Goal: Task Accomplishment & Management: Complete application form

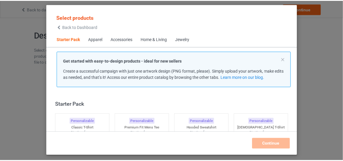
scroll to position [7, 0]
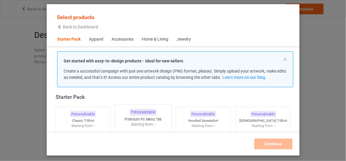
click at [153, 112] on div "Personalizable" at bounding box center [143, 112] width 27 height 7
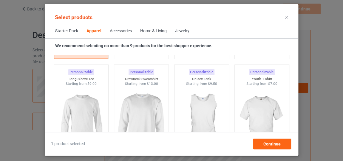
scroll to position [430, 0]
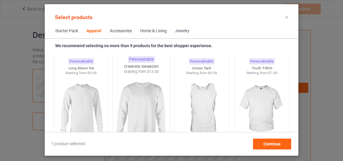
click at [139, 101] on img at bounding box center [141, 109] width 56 height 70
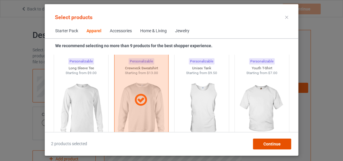
click at [259, 142] on div "Continue" at bounding box center [272, 143] width 38 height 11
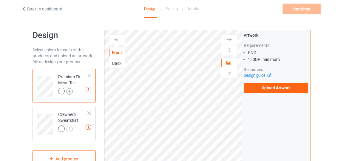
click at [70, 90] on img at bounding box center [69, 91] width 7 height 7
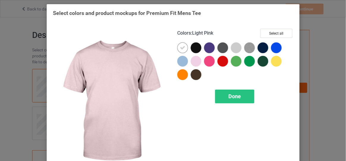
click at [191, 61] on div at bounding box center [196, 61] width 11 height 11
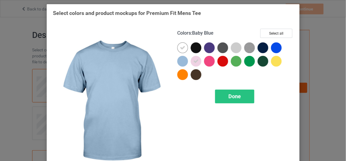
click at [182, 62] on div at bounding box center [183, 61] width 11 height 11
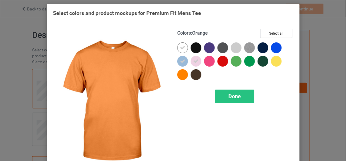
click at [178, 71] on div at bounding box center [183, 74] width 11 height 11
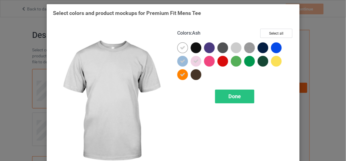
click at [232, 46] on div at bounding box center [236, 47] width 11 height 11
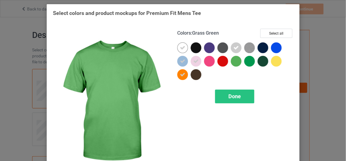
click at [237, 64] on div at bounding box center [236, 61] width 11 height 11
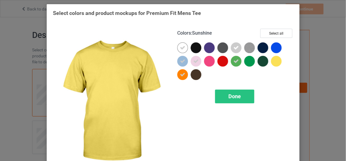
click at [276, 59] on div at bounding box center [276, 61] width 11 height 11
click at [246, 98] on div "Done" at bounding box center [234, 96] width 39 height 14
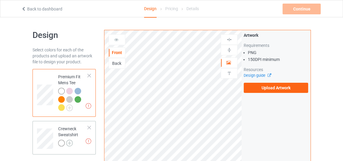
click at [70, 143] on img at bounding box center [69, 142] width 7 height 7
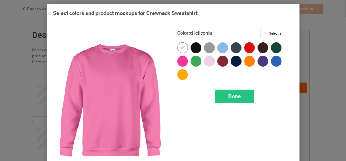
click at [180, 59] on div at bounding box center [183, 61] width 11 height 11
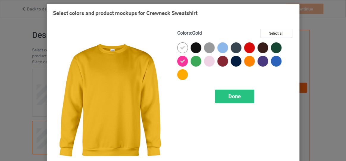
click at [181, 71] on div at bounding box center [183, 74] width 11 height 11
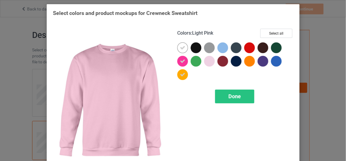
click at [207, 62] on div at bounding box center [209, 61] width 11 height 11
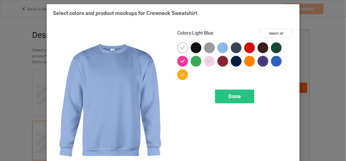
click at [221, 52] on div at bounding box center [223, 47] width 11 height 11
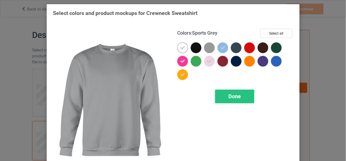
click at [209, 47] on div at bounding box center [209, 47] width 11 height 11
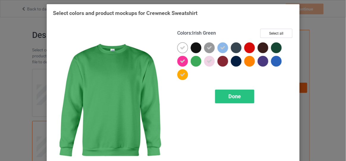
click at [196, 60] on div at bounding box center [196, 61] width 11 height 11
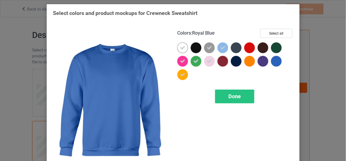
click at [276, 62] on div at bounding box center [276, 61] width 11 height 11
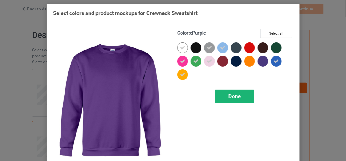
click at [244, 96] on div "Done" at bounding box center [234, 96] width 39 height 14
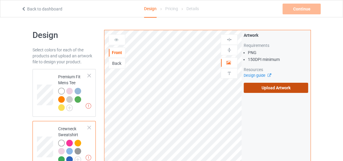
click at [277, 85] on label "Upload Artwork" at bounding box center [275, 88] width 64 height 10
click at [0, 0] on input "Upload Artwork" at bounding box center [0, 0] width 0 height 0
click at [276, 85] on label "Upload Artwork" at bounding box center [275, 88] width 64 height 10
click at [0, 0] on input "Upload Artwork" at bounding box center [0, 0] width 0 height 0
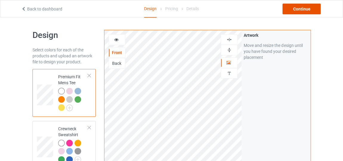
click at [296, 10] on div "Continue" at bounding box center [301, 9] width 38 height 11
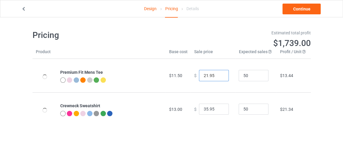
click at [220, 77] on input "21.95" at bounding box center [214, 75] width 30 height 11
click at [220, 77] on input "20.95" at bounding box center [214, 75] width 30 height 11
click at [220, 77] on input "19.95" at bounding box center [214, 75] width 30 height 11
type input "18.95"
click at [220, 77] on input "18.95" at bounding box center [214, 75] width 30 height 11
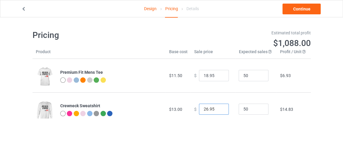
click at [219, 110] on input "26.95" at bounding box center [214, 108] width 30 height 11
click at [219, 110] on input "22.95" at bounding box center [214, 108] width 30 height 11
click at [218, 107] on input "23.95" at bounding box center [214, 108] width 30 height 11
type input "24.95"
click at [218, 107] on input "24.95" at bounding box center [214, 108] width 30 height 11
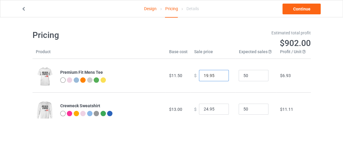
type input "19.95"
click at [218, 74] on input "19.95" at bounding box center [214, 75] width 30 height 11
click at [291, 4] on link "Continue" at bounding box center [301, 9] width 38 height 11
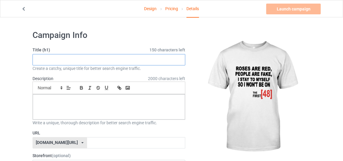
click at [152, 60] on input "text" at bounding box center [108, 59] width 153 height 11
click at [24, 10] on icon at bounding box center [23, 8] width 5 height 4
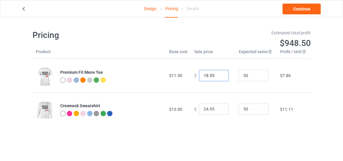
type input "18.95"
click at [219, 77] on input "18.95" at bounding box center [214, 75] width 30 height 11
click at [291, 10] on link "Continue" at bounding box center [301, 9] width 38 height 11
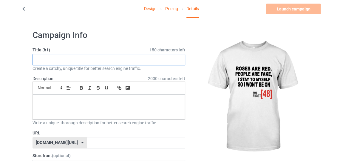
click at [154, 61] on input "text" at bounding box center [108, 59] width 153 height 11
click at [115, 59] on input "text" at bounding box center [108, 59] width 153 height 11
paste input "The First 48 Slogan"
type input "new style The First 48 Slogan"
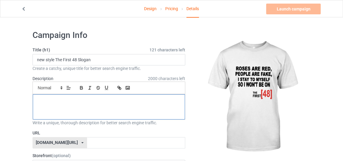
click at [125, 100] on p at bounding box center [109, 101] width 143 height 6
click at [133, 105] on div at bounding box center [109, 106] width 152 height 25
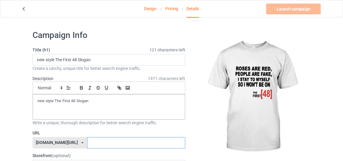
click at [117, 145] on input "text" at bounding box center [136, 142] width 98 height 11
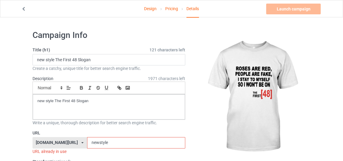
paste input "The First 48 Slogan"
click at [113, 141] on input "newstyleThe First 48 Slogan" at bounding box center [136, 142] width 98 height 11
click at [108, 140] on input "newstyleThe First 48Slogan" at bounding box center [136, 142] width 98 height 11
click at [98, 141] on input "newstyleThe First48Slogan" at bounding box center [136, 142] width 98 height 11
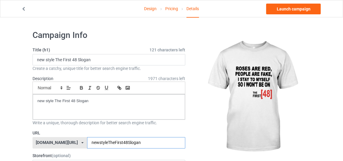
type input "newstyleTheFirst48Slogan"
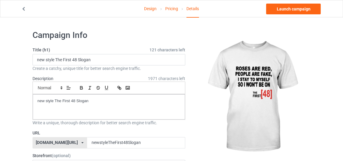
click at [200, 129] on img at bounding box center [251, 97] width 107 height 134
click at [271, 4] on link "Launch campaign" at bounding box center [293, 9] width 55 height 11
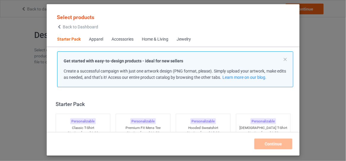
click at [32, 9] on div "Select products Back to Dashboard Starter Pack Apparel Accessories Home & Livin…" at bounding box center [173, 80] width 346 height 161
click at [60, 27] on icon at bounding box center [59, 27] width 5 height 4
